Goal: Information Seeking & Learning: Learn about a topic

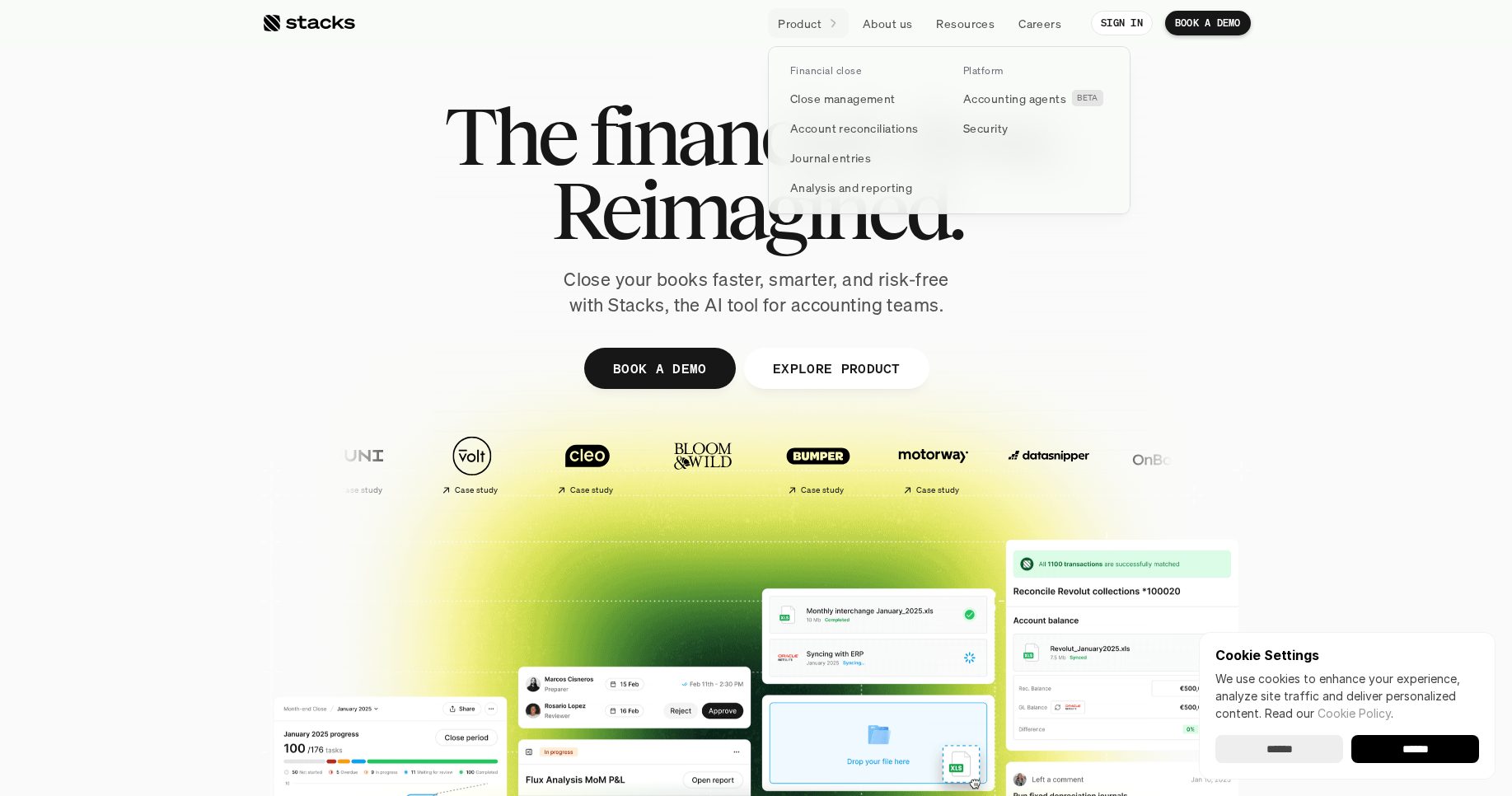
click at [829, 19] on div at bounding box center [949, 111] width 363 height 206
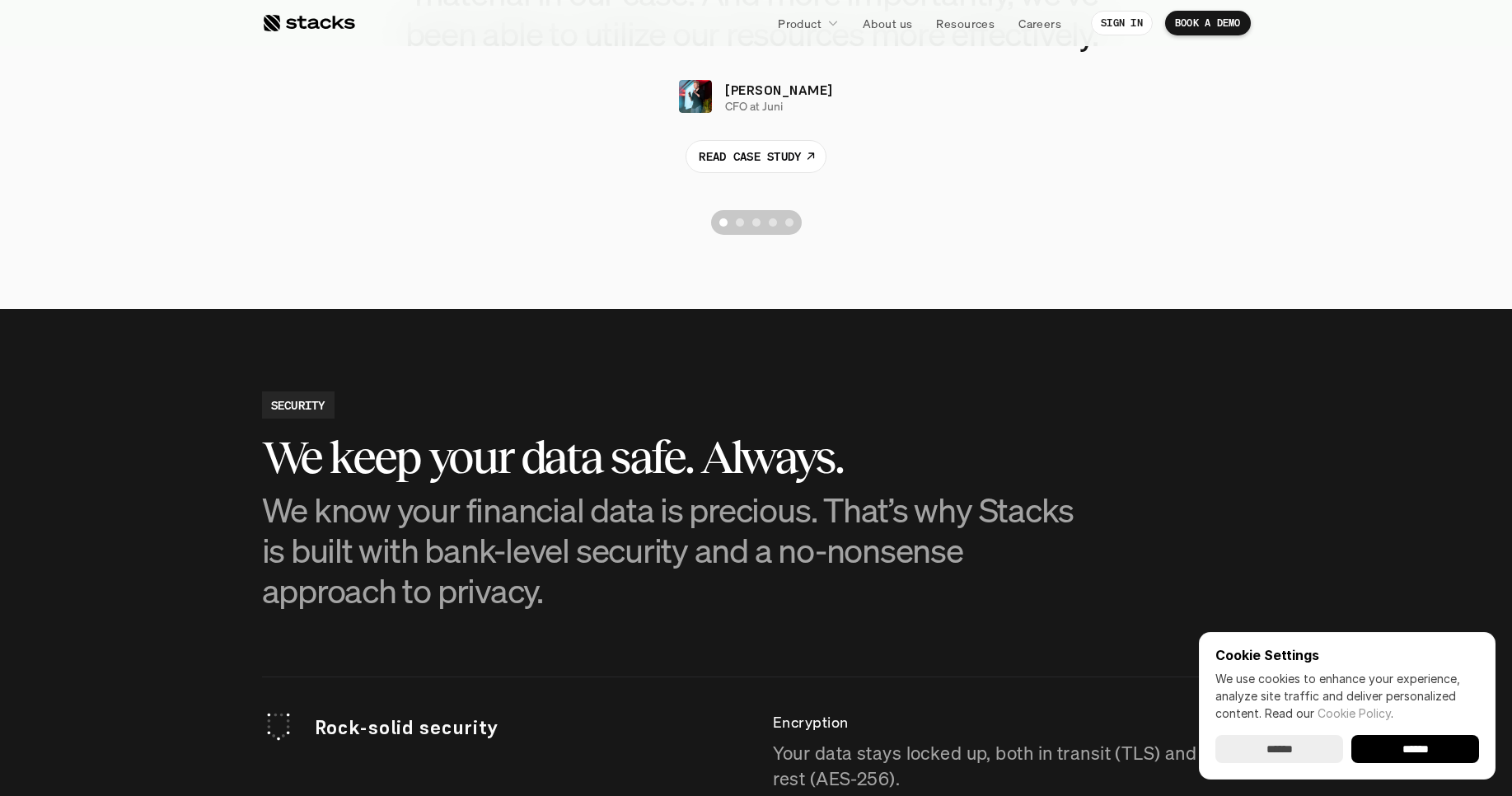
scroll to position [3494, 0]
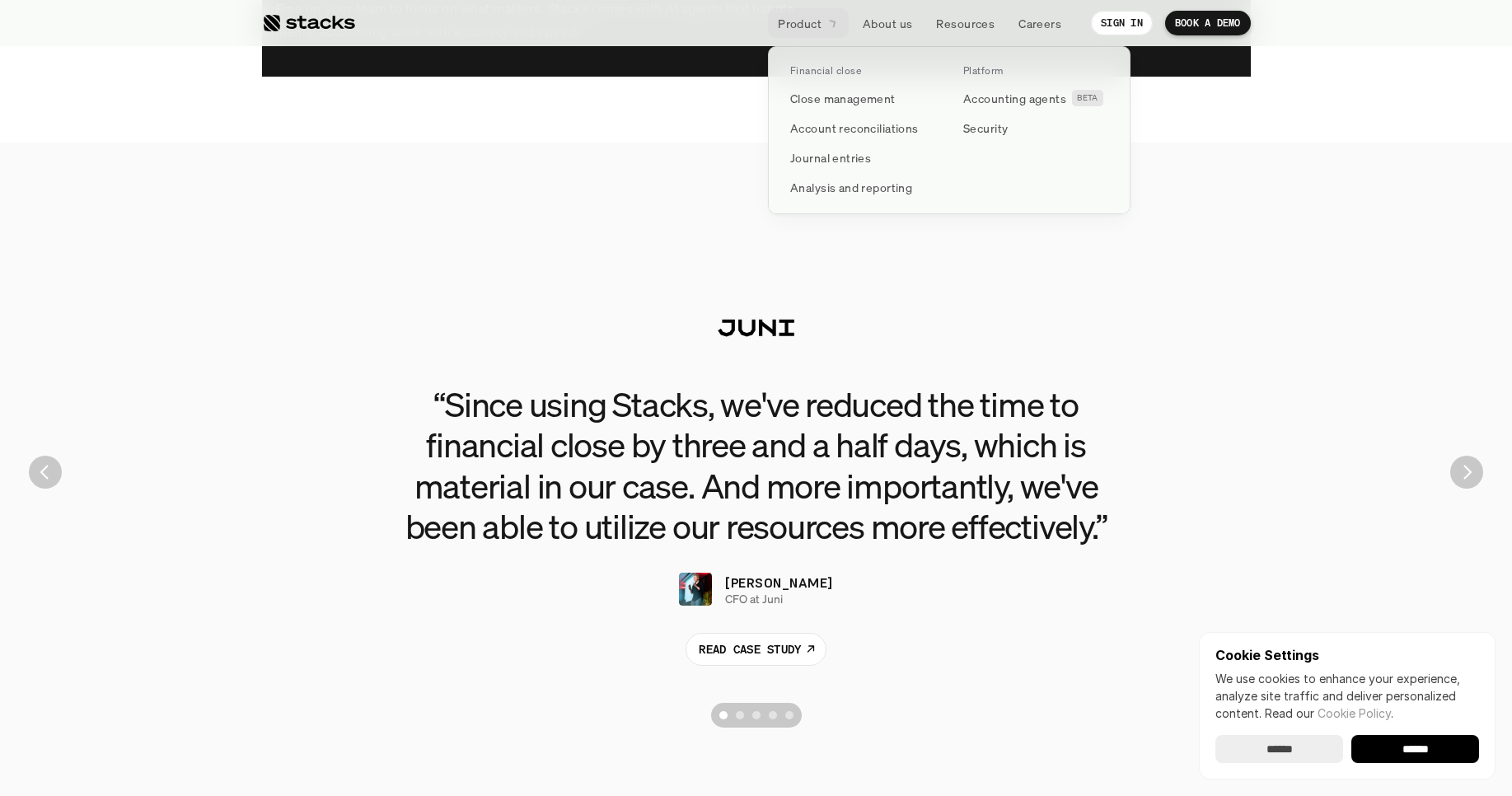
click at [813, 20] on p "Product" at bounding box center [800, 23] width 44 height 17
click at [885, 108] on link "Close management" at bounding box center [863, 98] width 165 height 30
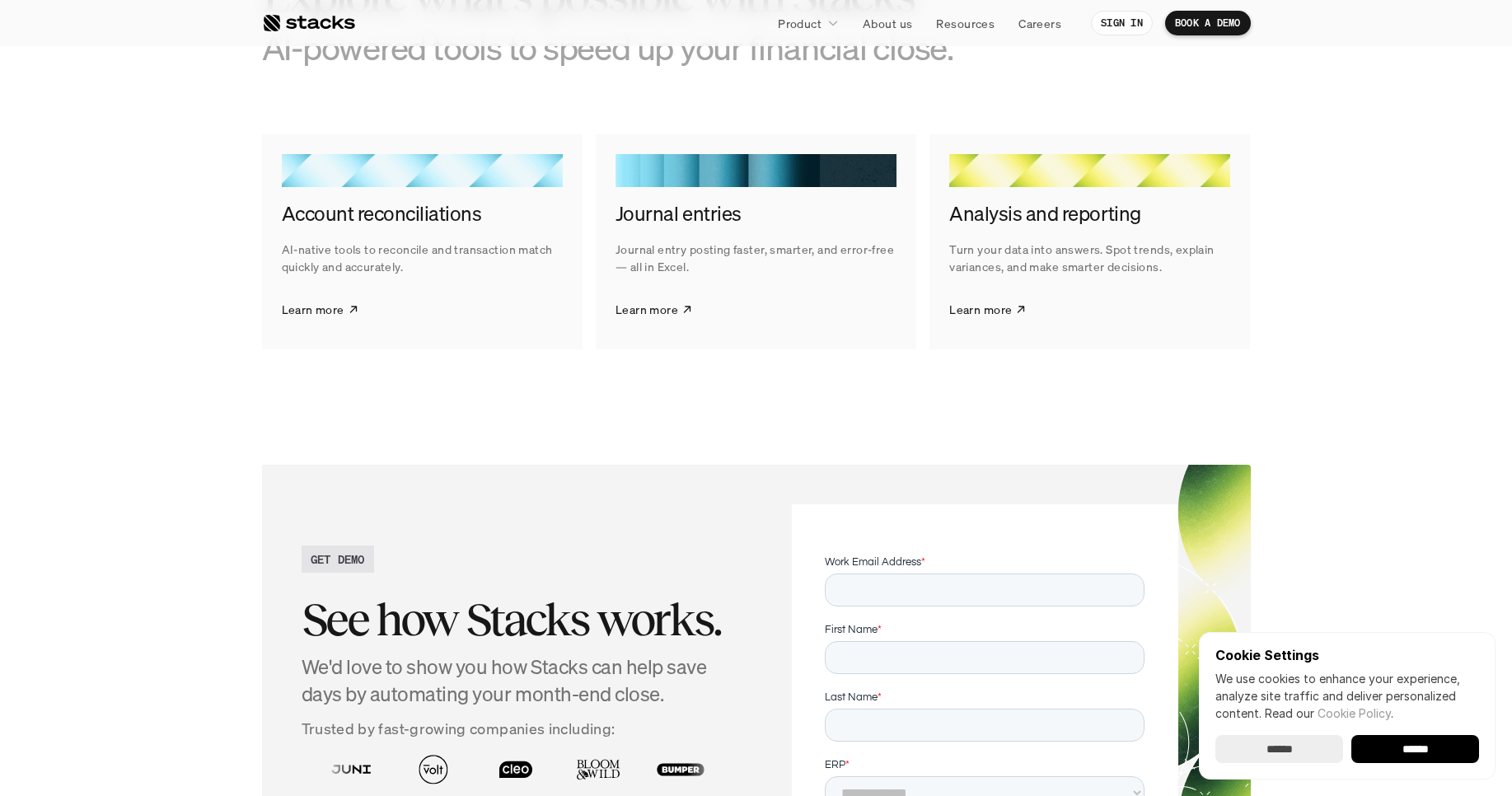
scroll to position [2669, 0]
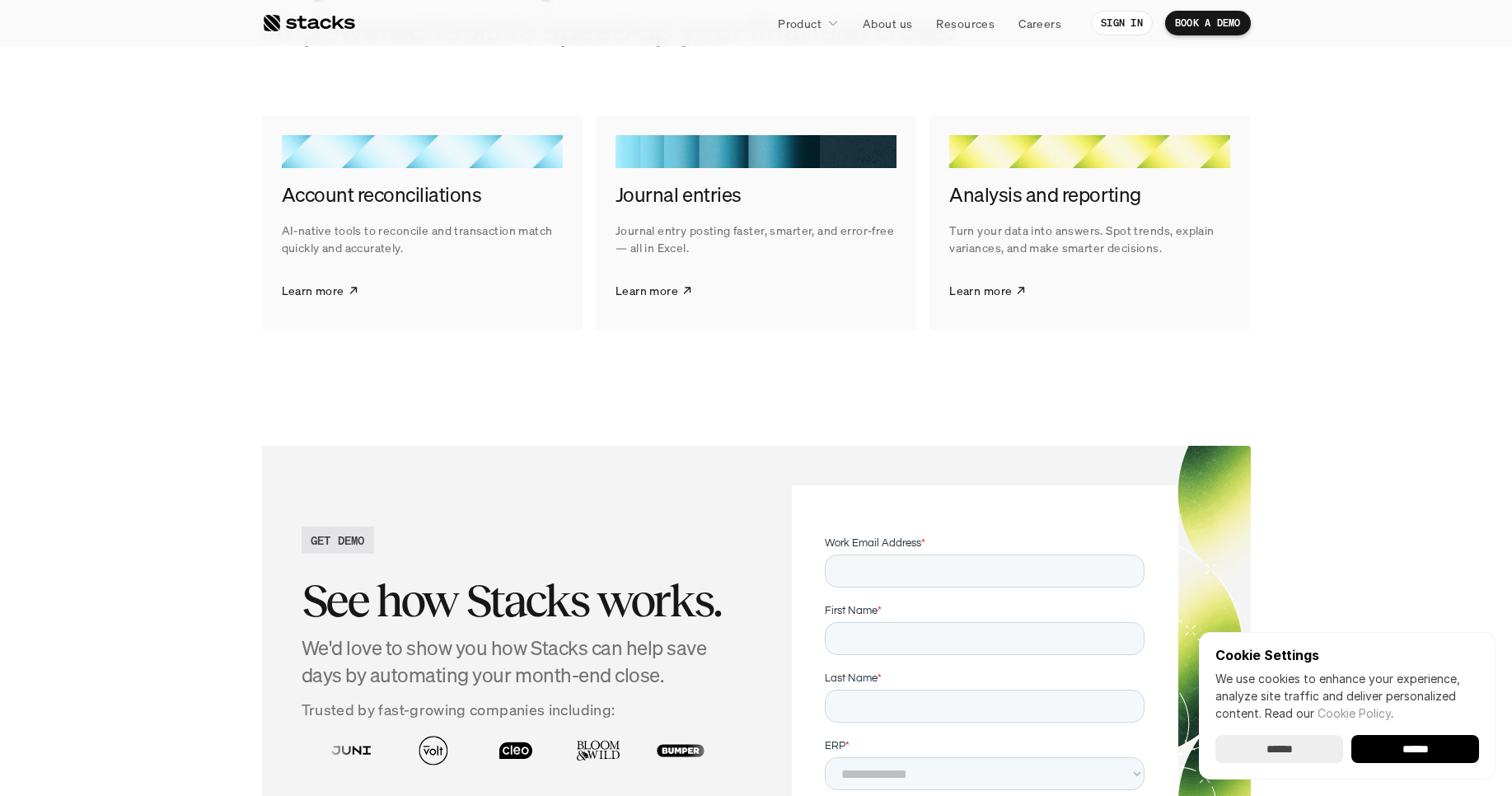
click at [1509, 519] on section "GET DEMO See how Stacks works. We'd love to show you how Stacks can help save d…" at bounding box center [756, 761] width 1512 height 697
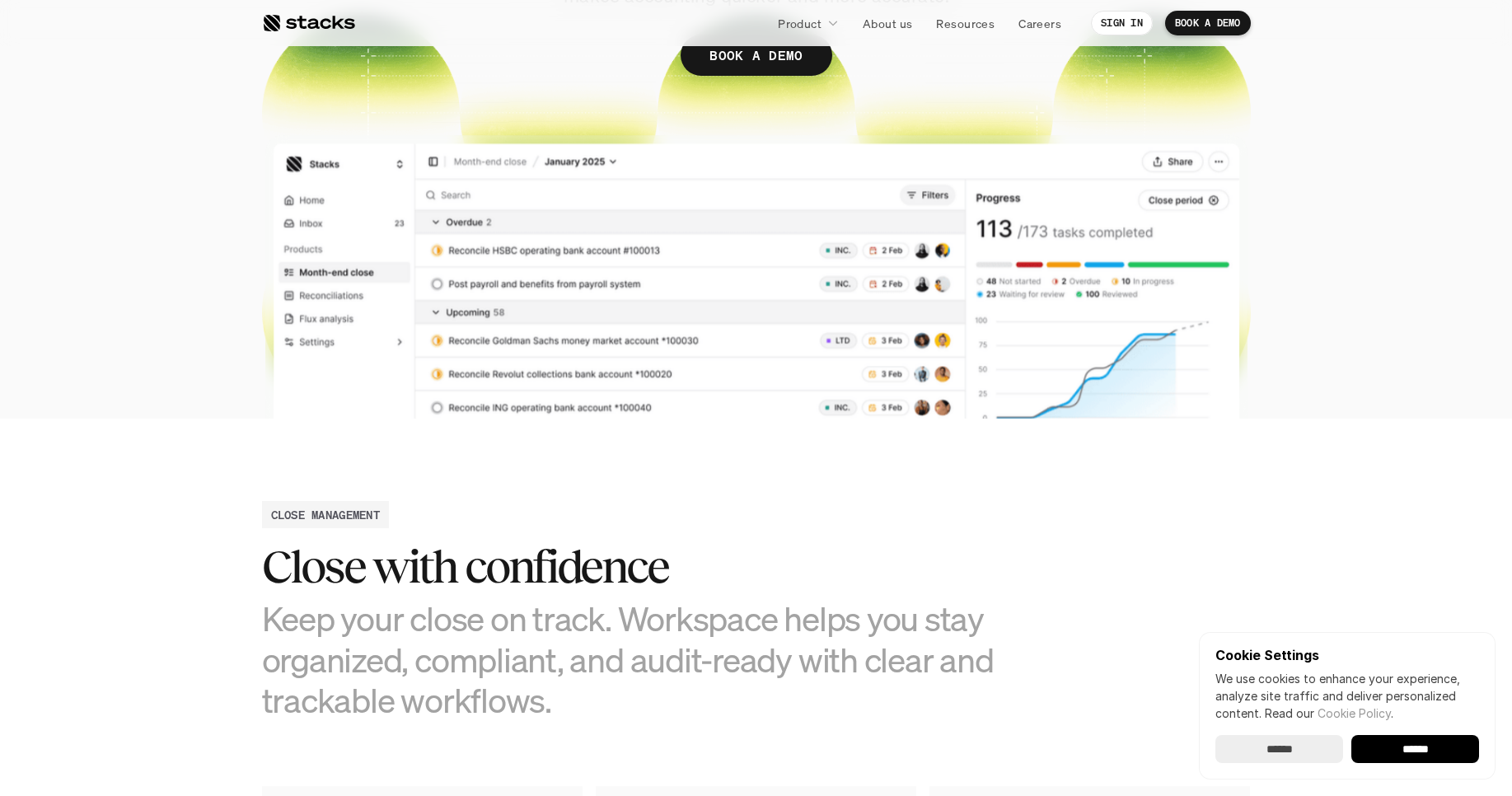
scroll to position [84, 0]
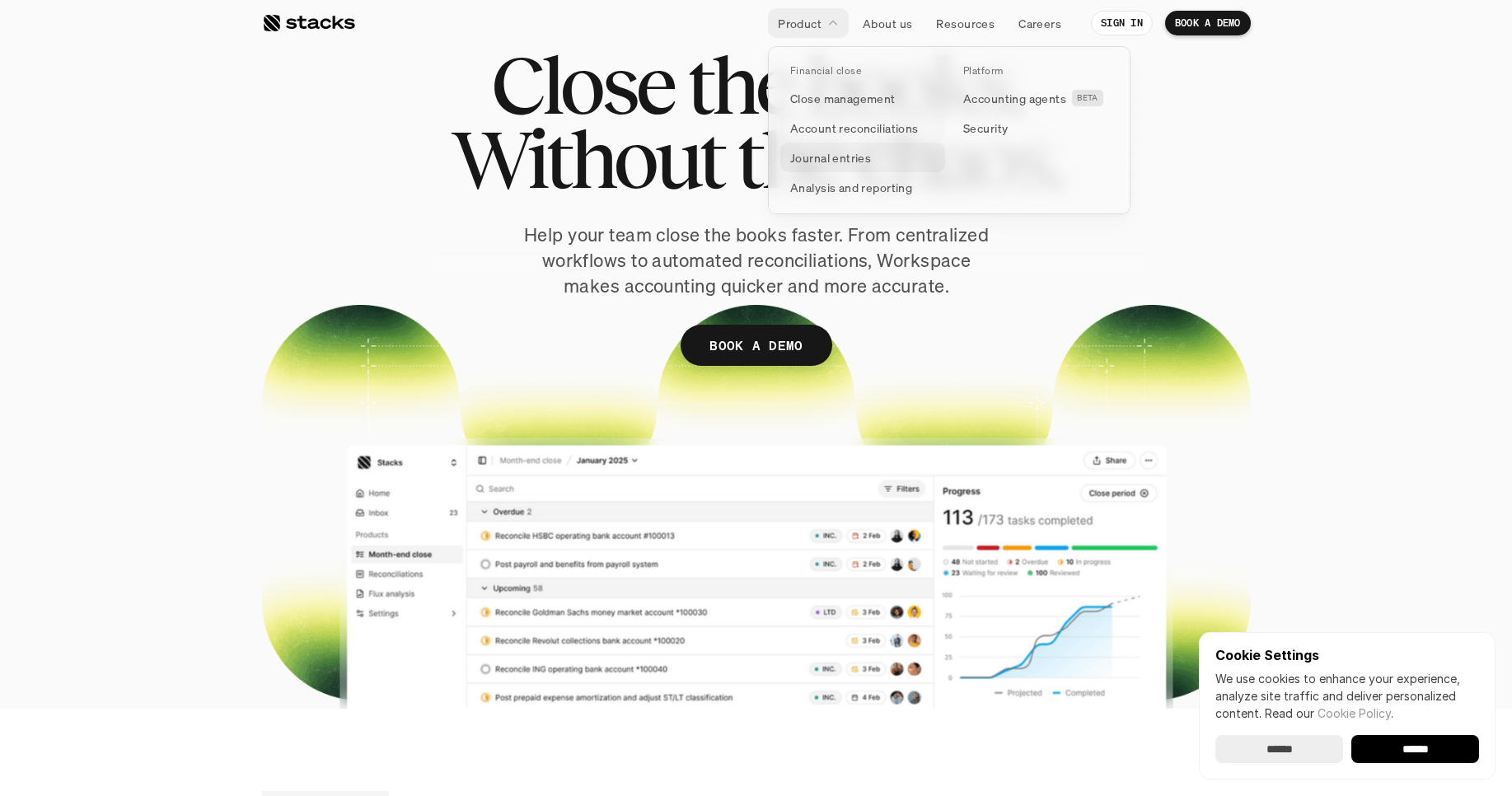
click at [815, 157] on p "Journal entries" at bounding box center [831, 158] width 81 height 17
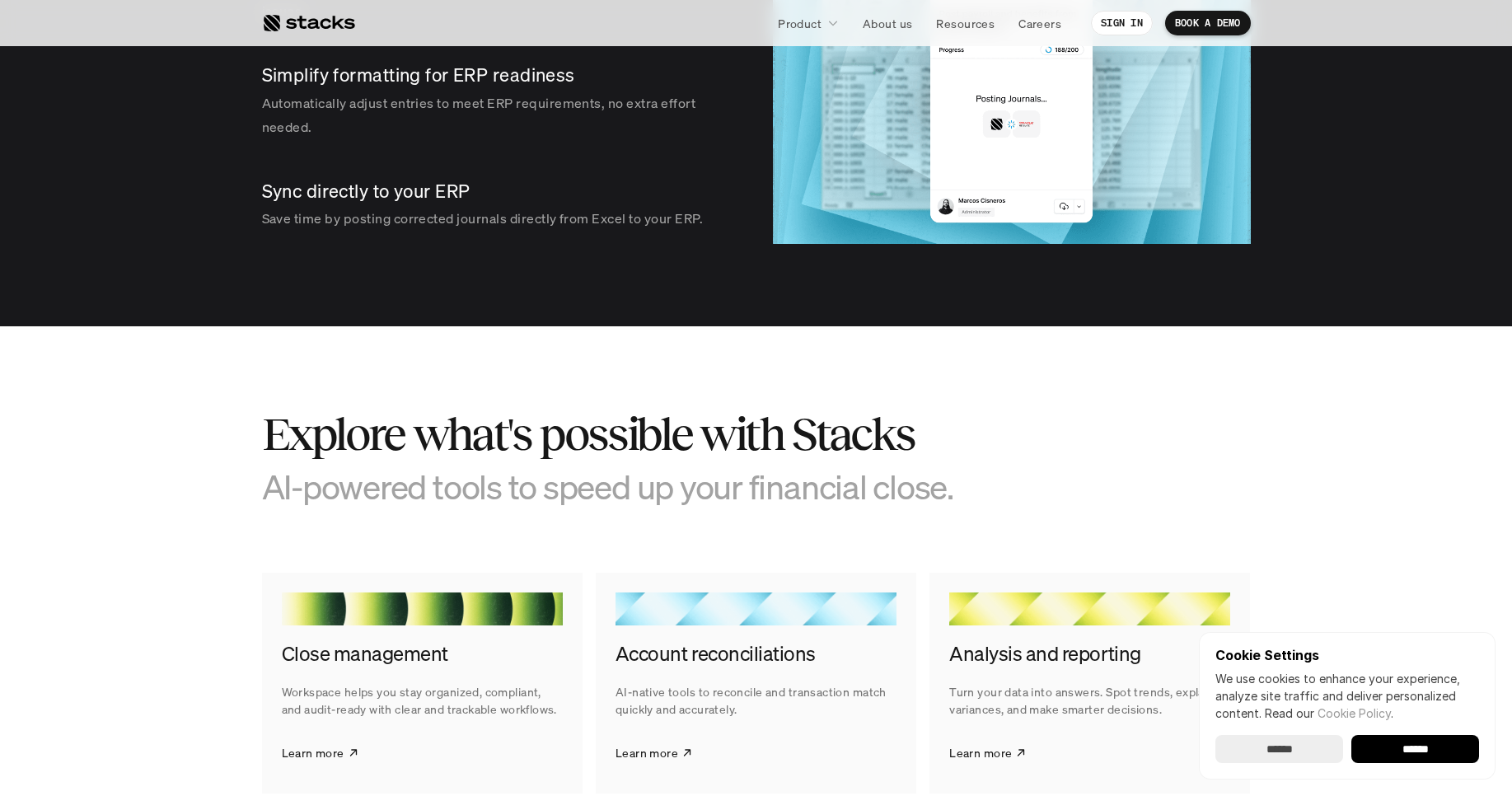
scroll to position [2076, 0]
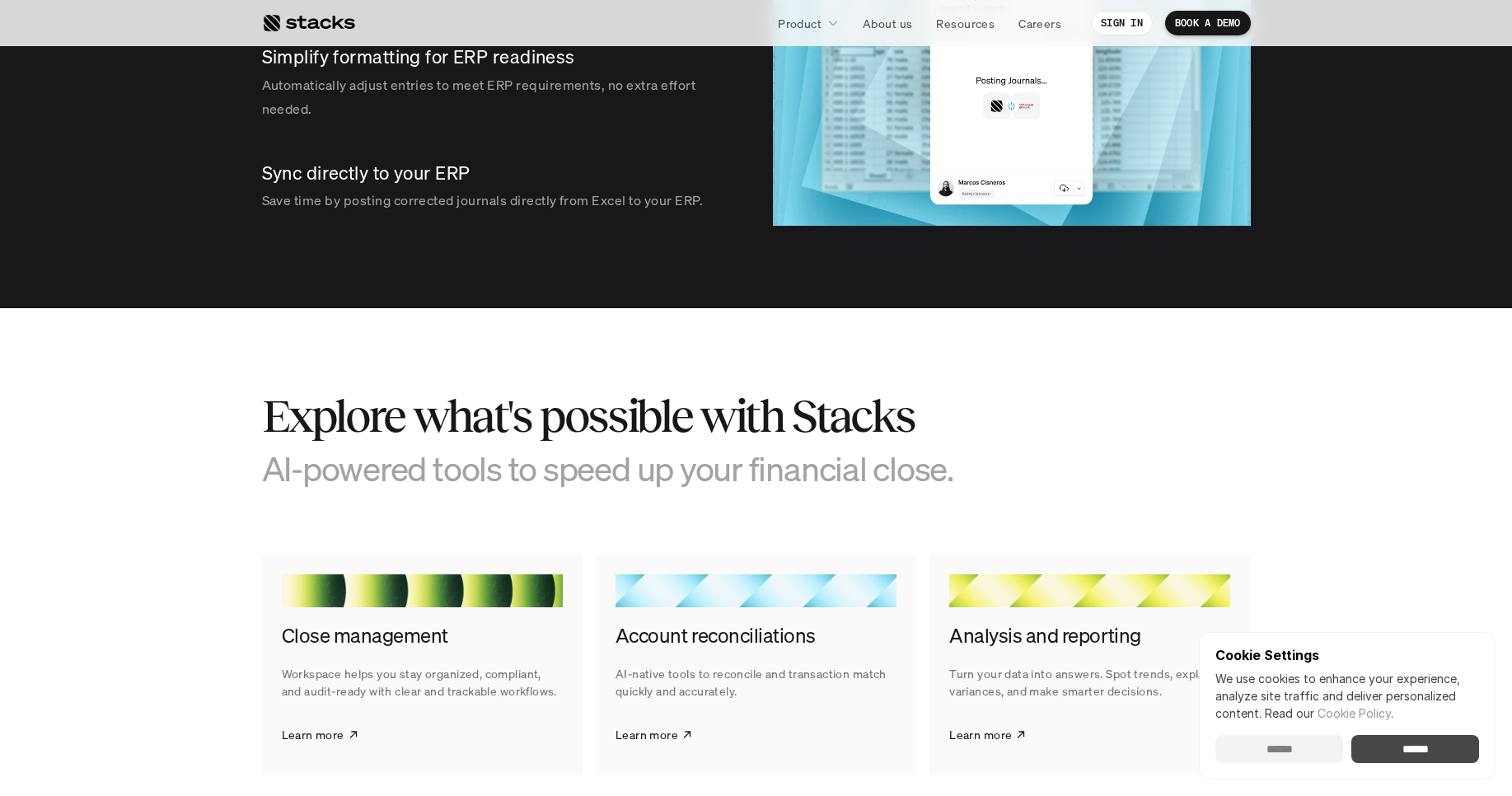
click at [1308, 741] on input "******" at bounding box center [1279, 749] width 128 height 28
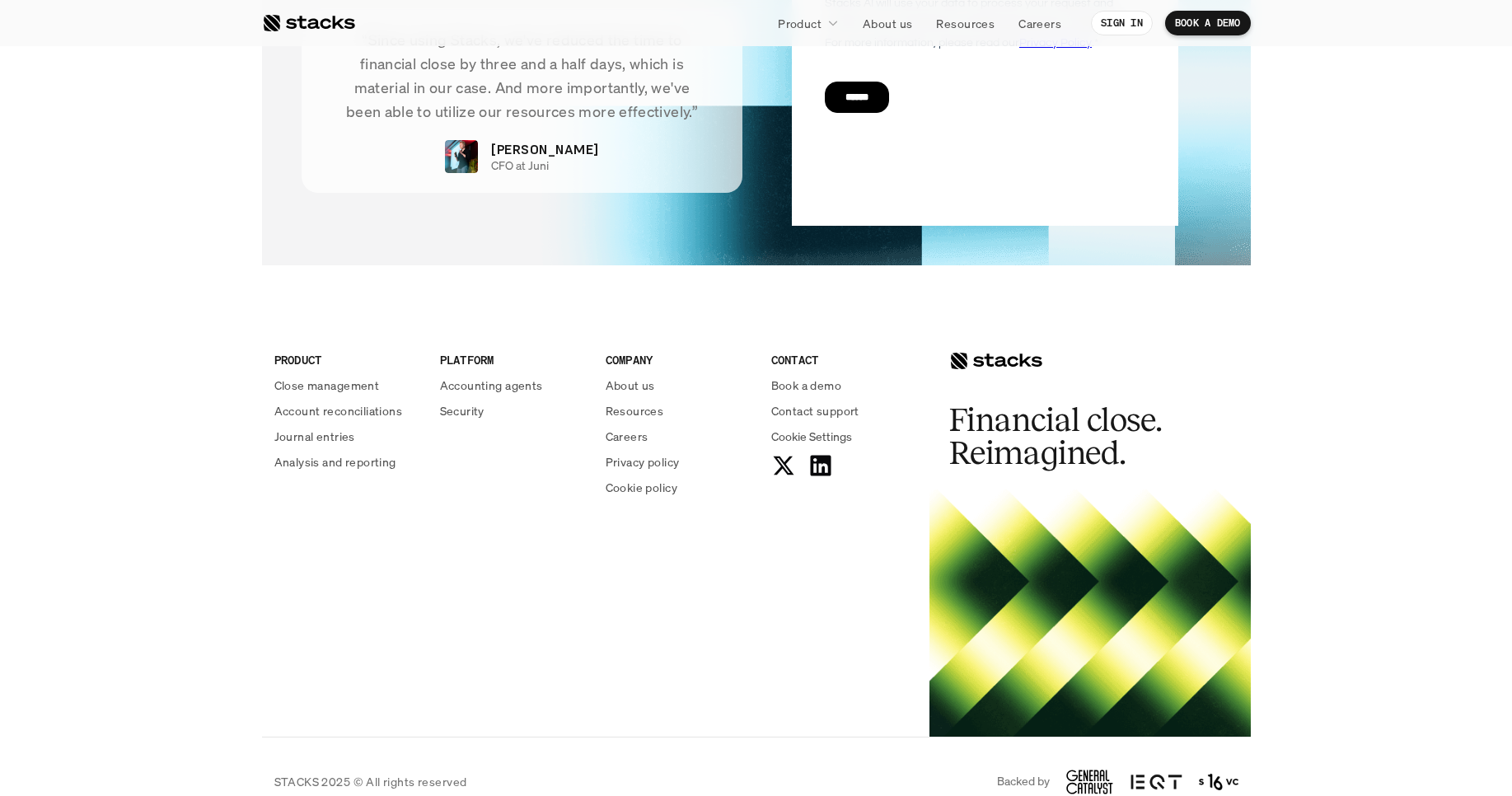
scroll to position [3364, 0]
